Goal: Information Seeking & Learning: Learn about a topic

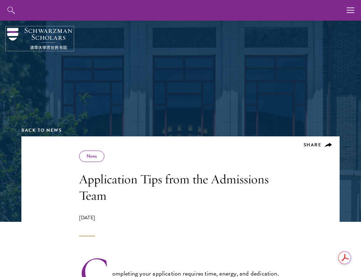
click at [37, 43] on img at bounding box center [39, 39] width 65 height 22
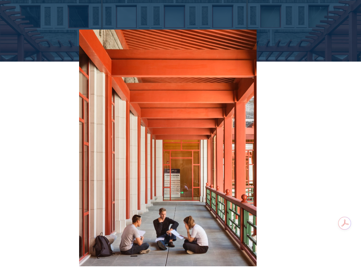
scroll to position [1194, 0]
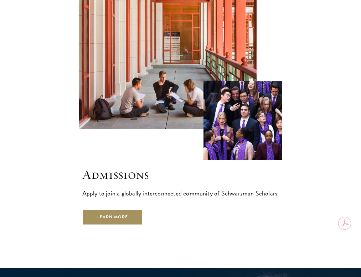
click at [118, 209] on link "Learn More" at bounding box center [112, 217] width 61 height 16
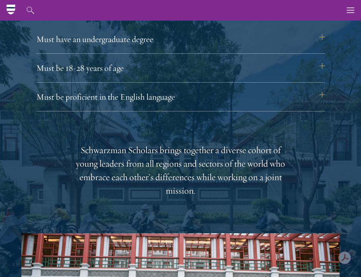
scroll to position [910, 0]
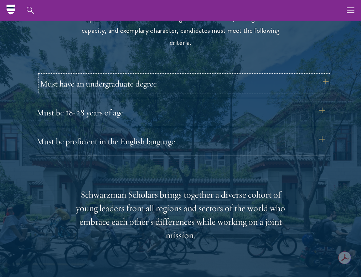
click at [143, 82] on button "Must have an undergraduate degree" at bounding box center [184, 83] width 288 height 17
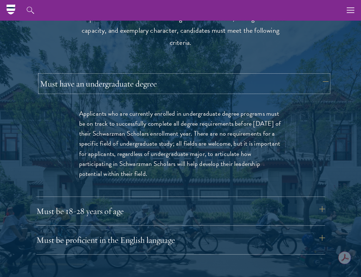
click at [143, 82] on button "Must have an undergraduate degree" at bounding box center [184, 83] width 288 height 17
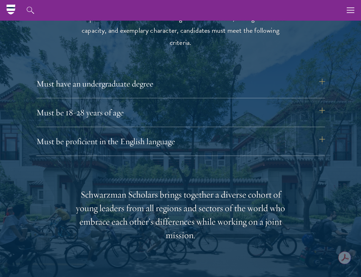
click at [144, 169] on div "Eligibility In addition to demonstrating extraordinary leadership skills, the a…" at bounding box center [180, 217] width 318 height 478
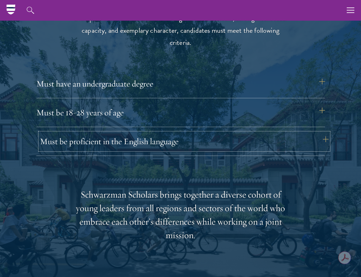
click at [144, 145] on button "Must be proficient in the English language" at bounding box center [184, 141] width 288 height 17
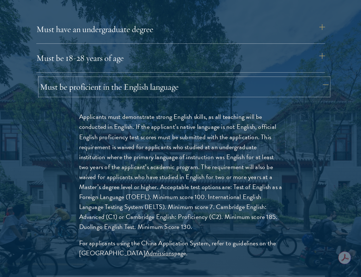
scroll to position [966, 0]
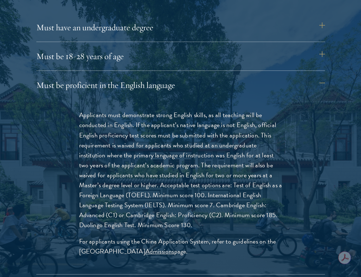
click at [152, 47] on div "Must have an undergraduate degree Applicants who are currently enrolled in unde…" at bounding box center [180, 147] width 288 height 256
click at [151, 51] on button "Must be 18-28 years of age" at bounding box center [184, 56] width 288 height 17
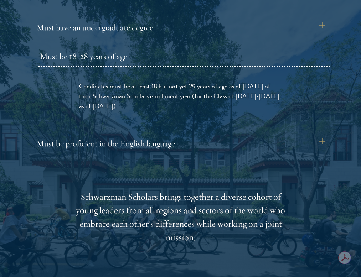
click at [150, 52] on button "Must be 18-28 years of age" at bounding box center [184, 56] width 288 height 17
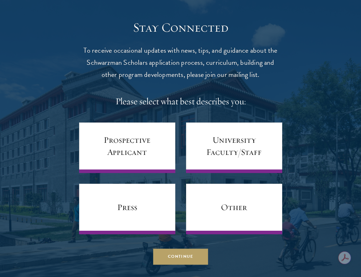
scroll to position [3054, 0]
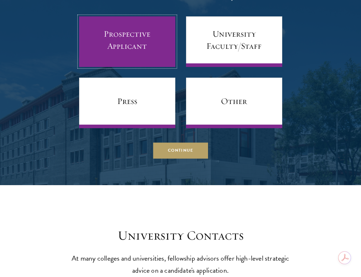
click at [154, 47] on link "Prospective Applicant" at bounding box center [127, 41] width 96 height 51
click at [136, 33] on link "Prospective Applicant" at bounding box center [127, 41] width 96 height 51
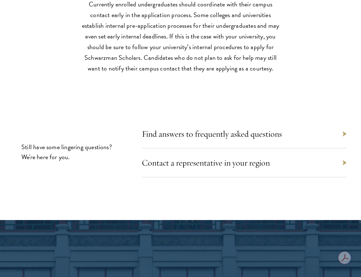
scroll to position [3368, 0]
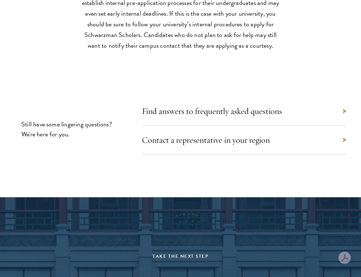
click at [176, 109] on div "Find answers to frequently asked questions" at bounding box center [244, 111] width 205 height 29
click at [176, 106] on link "Find answers to frequently asked questions" at bounding box center [215, 111] width 140 height 11
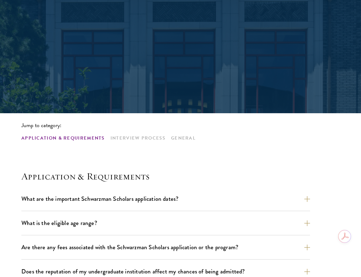
scroll to position [183, 0]
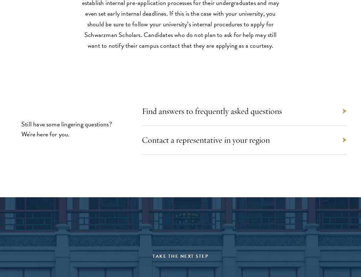
click at [194, 136] on div "Contact a representative in your region" at bounding box center [244, 140] width 205 height 29
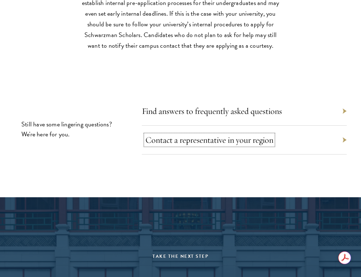
click at [194, 135] on link "Contact a representative in your region" at bounding box center [209, 140] width 128 height 11
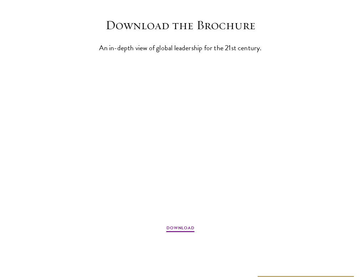
scroll to position [976, 0]
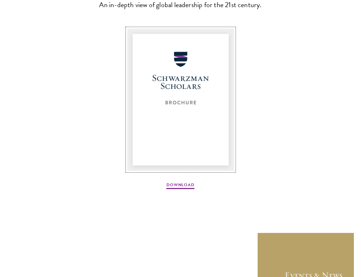
click at [202, 159] on img at bounding box center [180, 99] width 107 height 142
